Goal: Check status: Check status

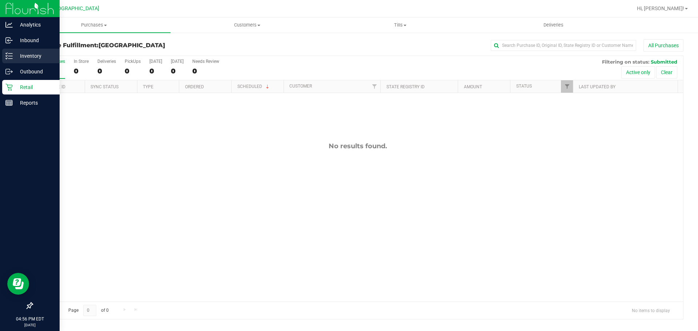
click at [13, 61] on div "Inventory" at bounding box center [30, 56] width 57 height 15
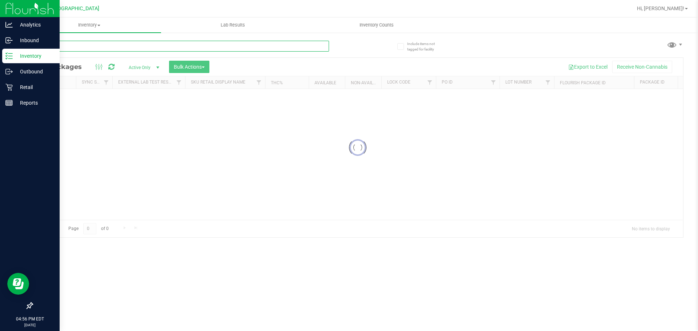
click at [137, 47] on input "text" at bounding box center [180, 46] width 297 height 11
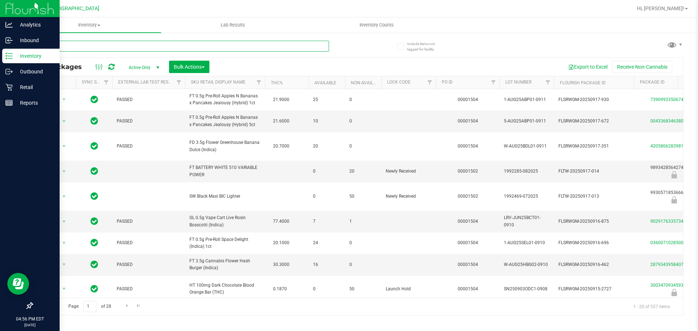
type input "nyd"
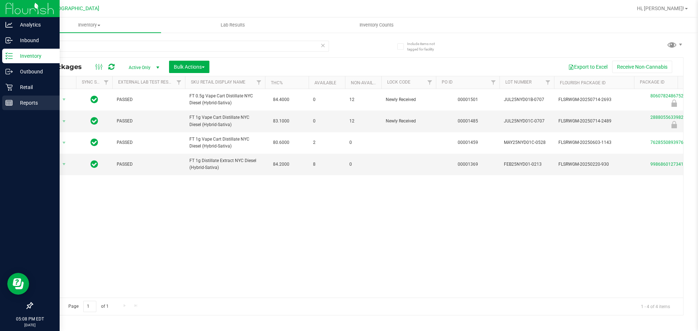
click at [9, 104] on line at bounding box center [9, 104] width 7 height 0
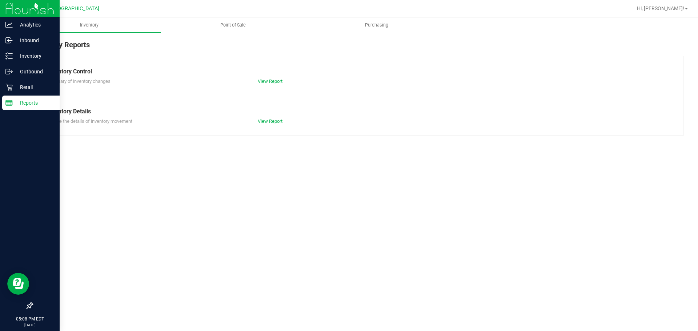
click at [240, 28] on span "Point of Sale" at bounding box center [232, 25] width 45 height 7
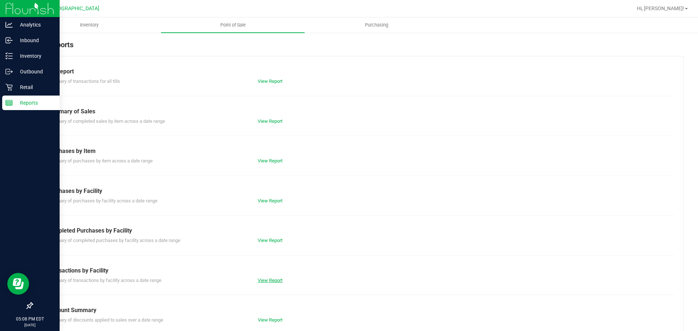
click at [274, 282] on link "View Report" at bounding box center [270, 280] width 25 height 5
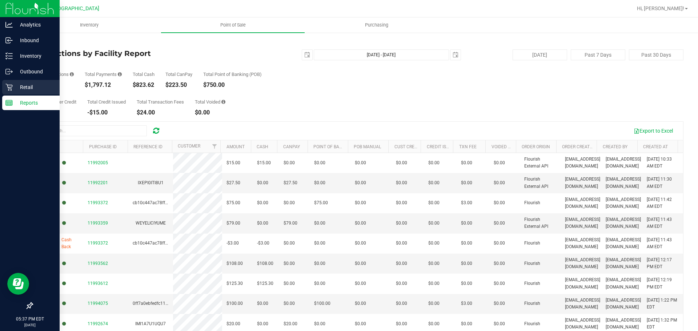
click at [17, 81] on div "Retail" at bounding box center [30, 87] width 57 height 15
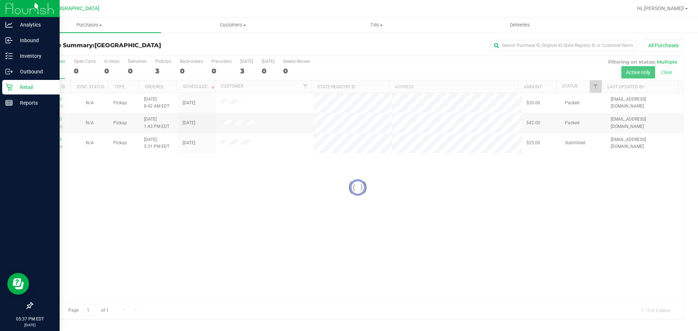
click at [211, 183] on div at bounding box center [357, 187] width 650 height 263
click at [68, 23] on span "Purchases" at bounding box center [89, 25] width 144 height 7
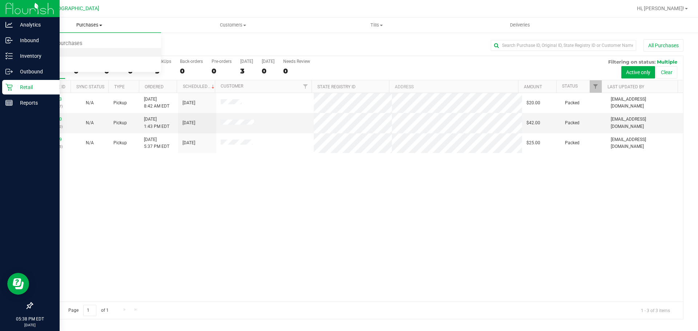
click at [53, 54] on span "Fulfillment" at bounding box center [39, 52] width 45 height 6
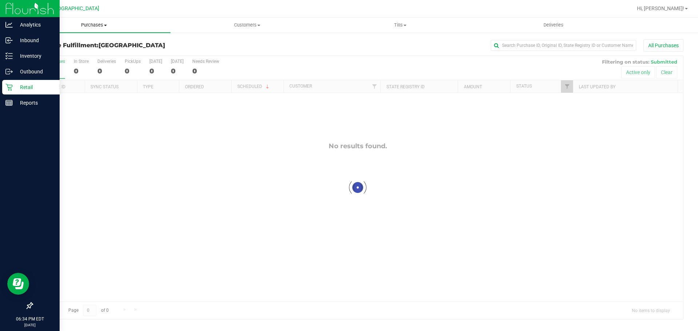
click at [84, 29] on uib-tab-heading "Purchases Summary of purchases Fulfillment All purchases" at bounding box center [93, 24] width 153 height 15
click at [66, 41] on span "Summary of purchases" at bounding box center [54, 44] width 74 height 6
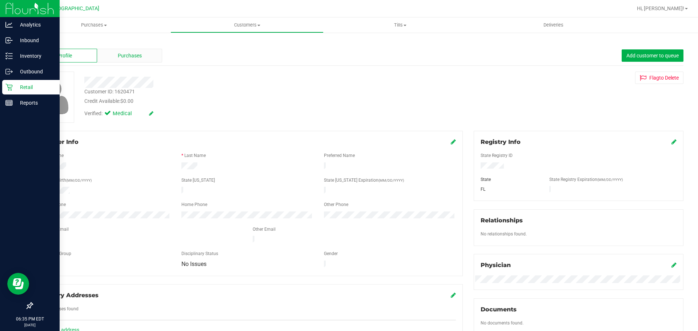
click at [144, 61] on div "Purchases" at bounding box center [129, 56] width 65 height 14
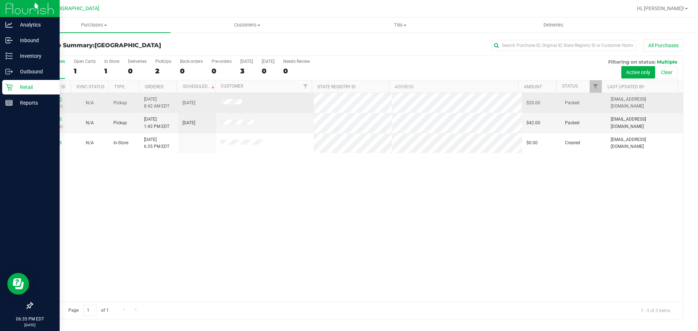
click at [58, 99] on link "11992213" at bounding box center [51, 99] width 20 height 5
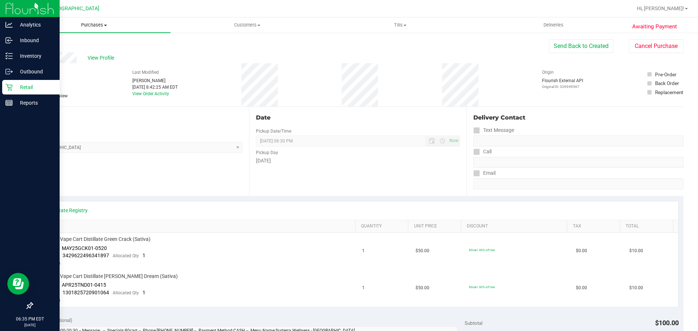
click at [85, 27] on span "Purchases" at bounding box center [93, 25] width 153 height 7
click at [107, 276] on span "FT 0.5g Vape Cart Distillate [PERSON_NAME] Dream (Sativa)" at bounding box center [110, 276] width 136 height 7
click at [108, 275] on span "FT 0.5g Vape Cart Distillate [PERSON_NAME] Dream (Sativa)" at bounding box center [110, 276] width 136 height 7
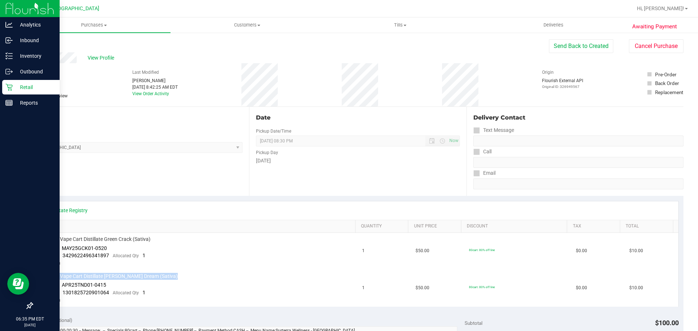
copy div "FT 0.5g Vape Cart Distillate [PERSON_NAME] Dream (Sativa)"
click at [11, 51] on div "Inventory" at bounding box center [30, 56] width 57 height 15
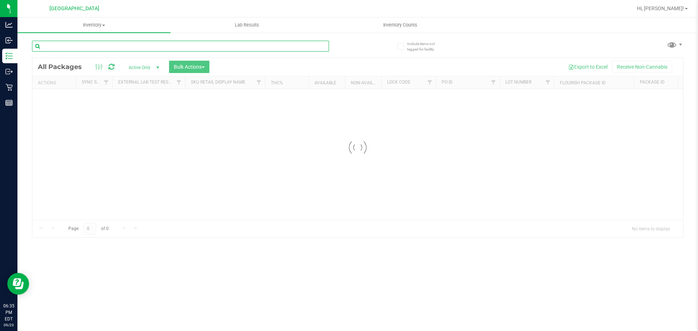
click at [155, 51] on input "text" at bounding box center [180, 46] width 297 height 11
paste input "FT 0.5g Vape Cart Distillate [PERSON_NAME] Dream (Sativa)"
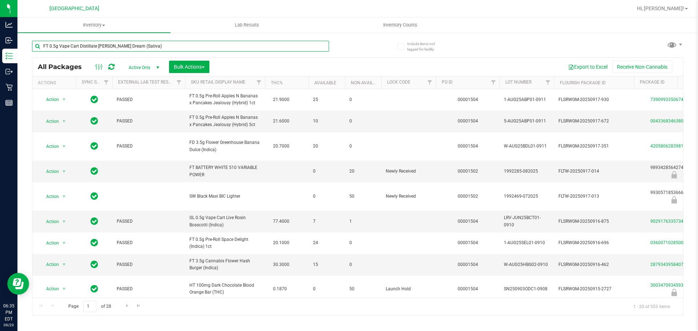
type input "FT 0.5g Vape Cart Distillate [PERSON_NAME] Dream (Sativa)"
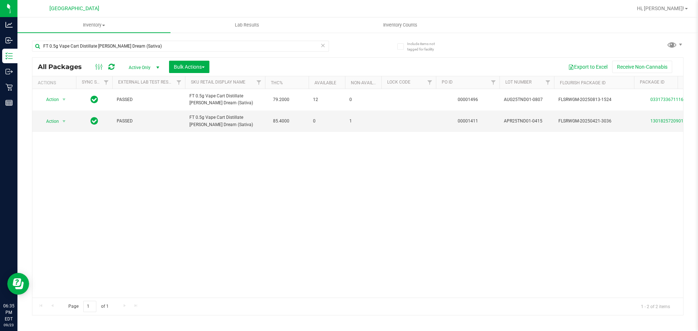
click at [240, 181] on div "Action Action Adjust qty Create package Edit attributes Global inventory Locate…" at bounding box center [357, 193] width 650 height 209
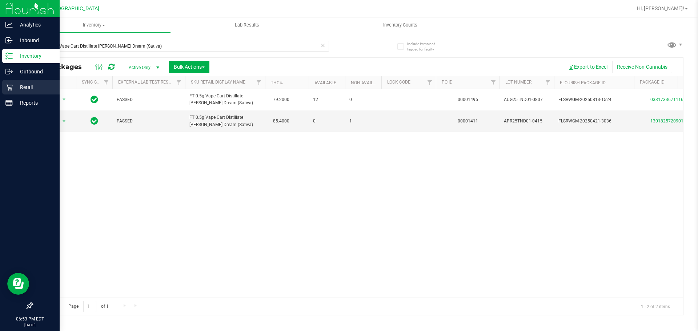
click at [14, 89] on p "Retail" at bounding box center [35, 87] width 44 height 9
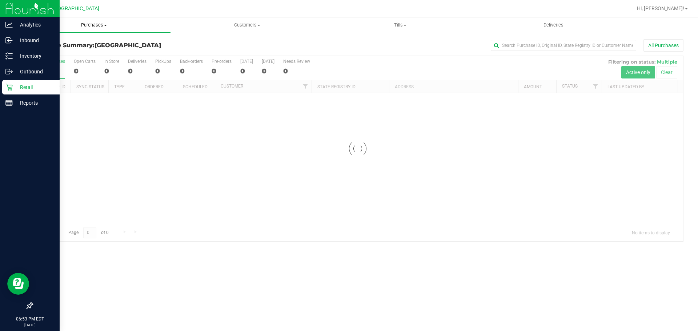
click at [82, 29] on uib-tab-heading "Purchases Summary of purchases Fulfillment All purchases" at bounding box center [93, 24] width 153 height 15
click at [75, 49] on li "Fulfillment" at bounding box center [93, 52] width 153 height 9
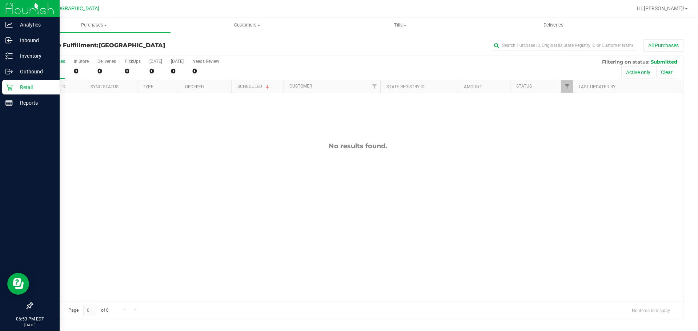
click at [157, 217] on div "No results found." at bounding box center [357, 222] width 650 height 258
